Goal: Complete application form: Complete application form

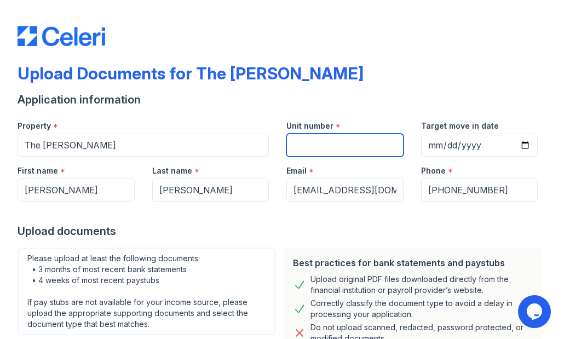
click at [322, 154] on input "Unit number" at bounding box center [344, 145] width 117 height 23
type input "1909"
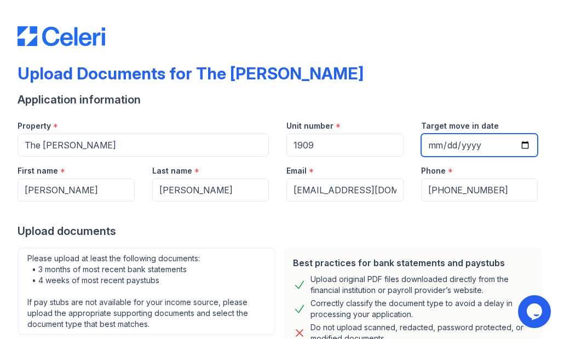
click at [431, 142] on input "Target move in date" at bounding box center [479, 145] width 117 height 23
type input "2025-10-11"
click at [282, 225] on div "Upload documents" at bounding box center [282, 230] width 529 height 15
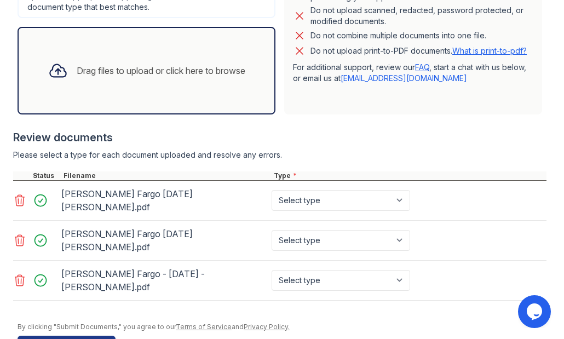
scroll to position [331, 0]
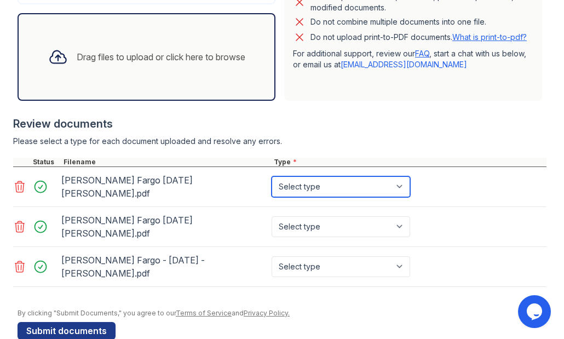
click at [403, 182] on select "Select type Paystub Bank Statement Offer Letter Tax Documents Benefit Award Let…" at bounding box center [341, 186] width 139 height 21
select select "bank_statement"
click at [272, 176] on select "Select type Paystub Bank Statement Offer Letter Tax Documents Benefit Award Let…" at bounding box center [341, 186] width 139 height 21
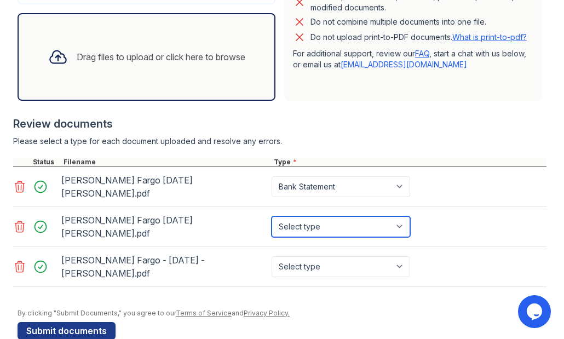
click at [401, 216] on select "Select type Paystub Bank Statement Offer Letter Tax Documents Benefit Award Let…" at bounding box center [341, 226] width 139 height 21
select select "bank_statement"
click at [272, 216] on select "Select type Paystub Bank Statement Offer Letter Tax Documents Benefit Award Let…" at bounding box center [341, 226] width 139 height 21
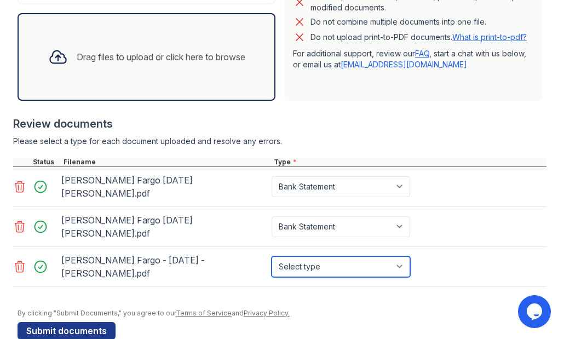
click at [403, 256] on select "Select type Paystub Bank Statement Offer Letter Tax Documents Benefit Award Let…" at bounding box center [341, 266] width 139 height 21
select select "bank_statement"
click at [272, 256] on select "Select type Paystub Bank Statement Offer Letter Tax Documents Benefit Award Let…" at bounding box center [341, 266] width 139 height 21
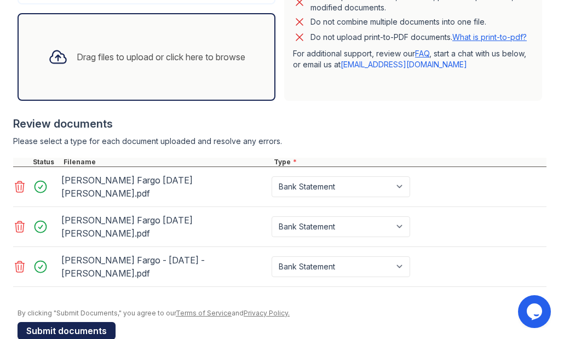
click at [86, 322] on button "Submit documents" at bounding box center [67, 331] width 98 height 18
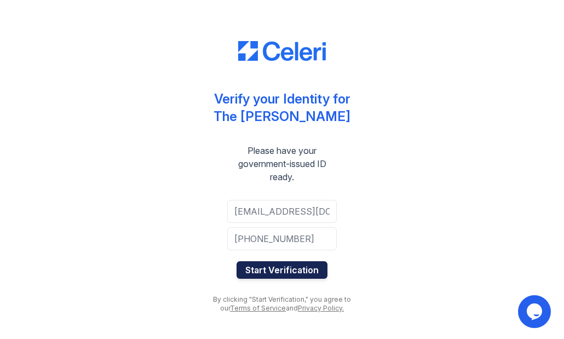
click at [279, 269] on button "Start Verification" at bounding box center [282, 270] width 91 height 18
